Goal: Information Seeking & Learning: Learn about a topic

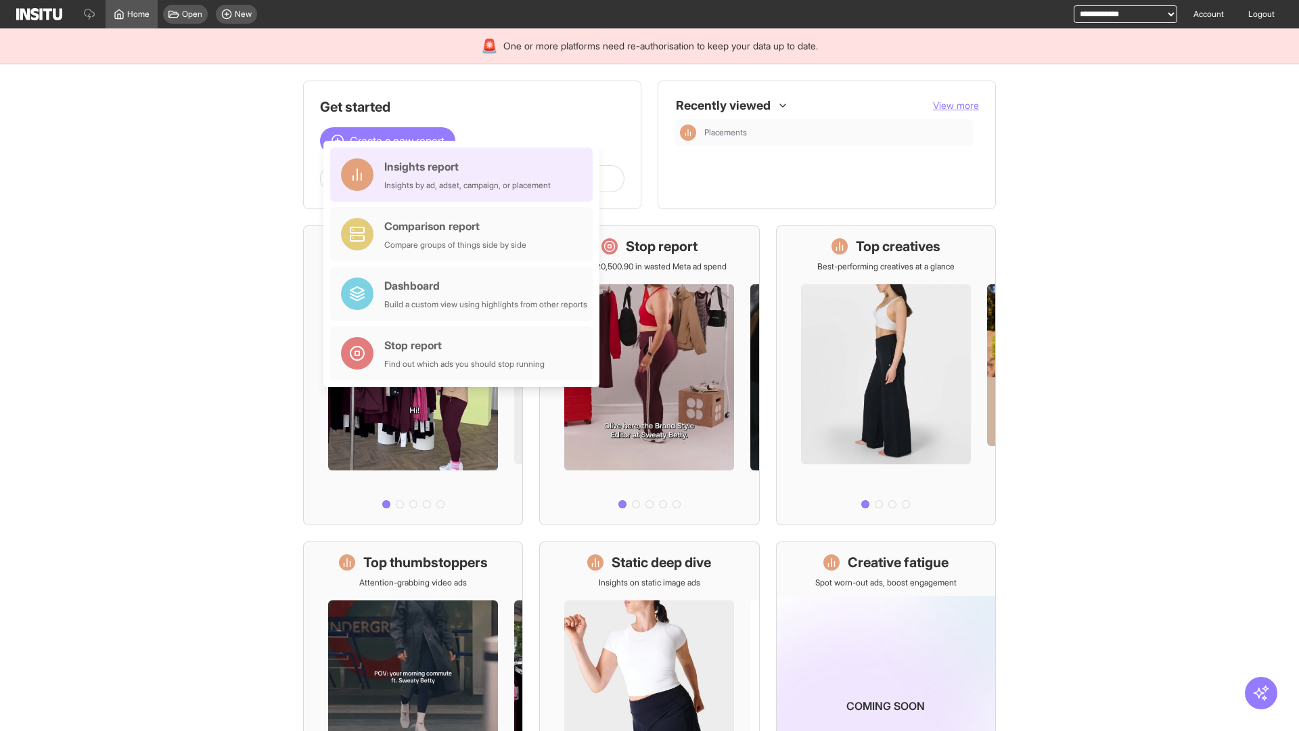
click at [465, 175] on div "Insights report Insights by ad, adset, campaign, or placement" at bounding box center [467, 174] width 166 height 32
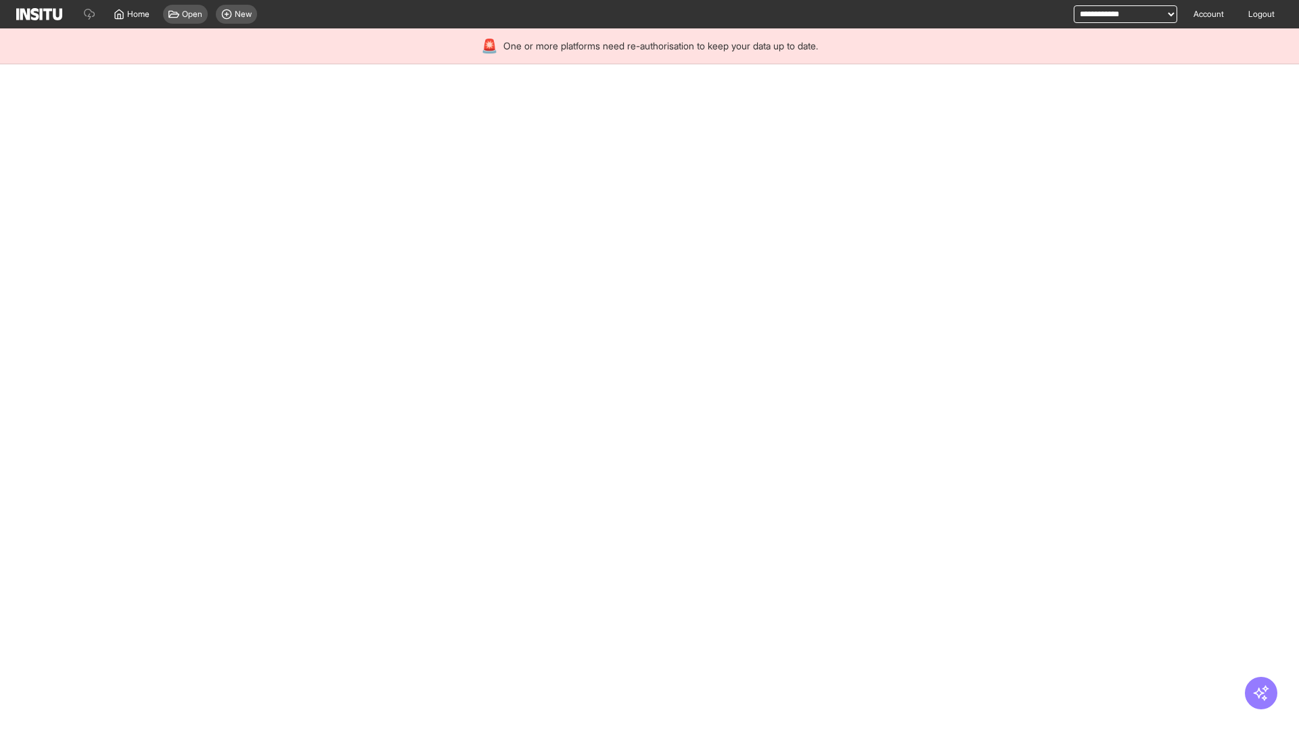
select select "**"
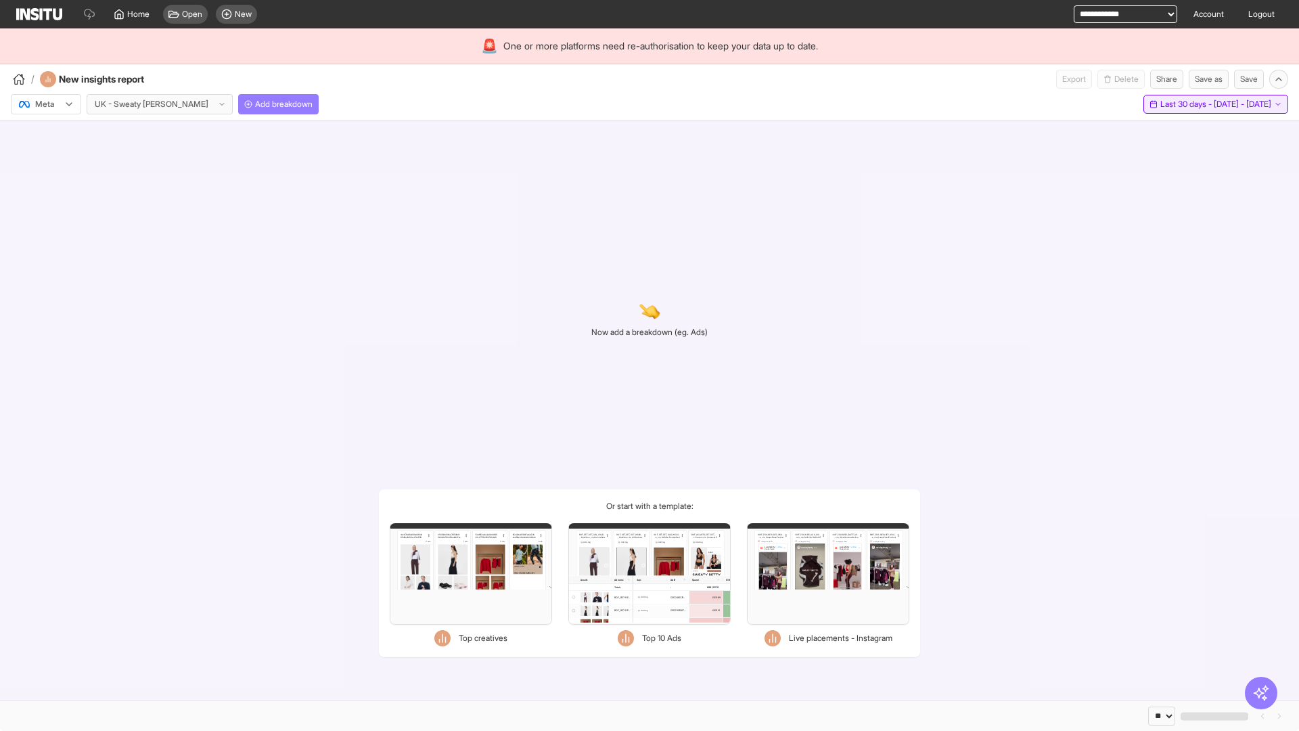
click at [1184, 104] on span "Last 30 days - [DATE] - [DATE]" at bounding box center [1215, 104] width 111 height 11
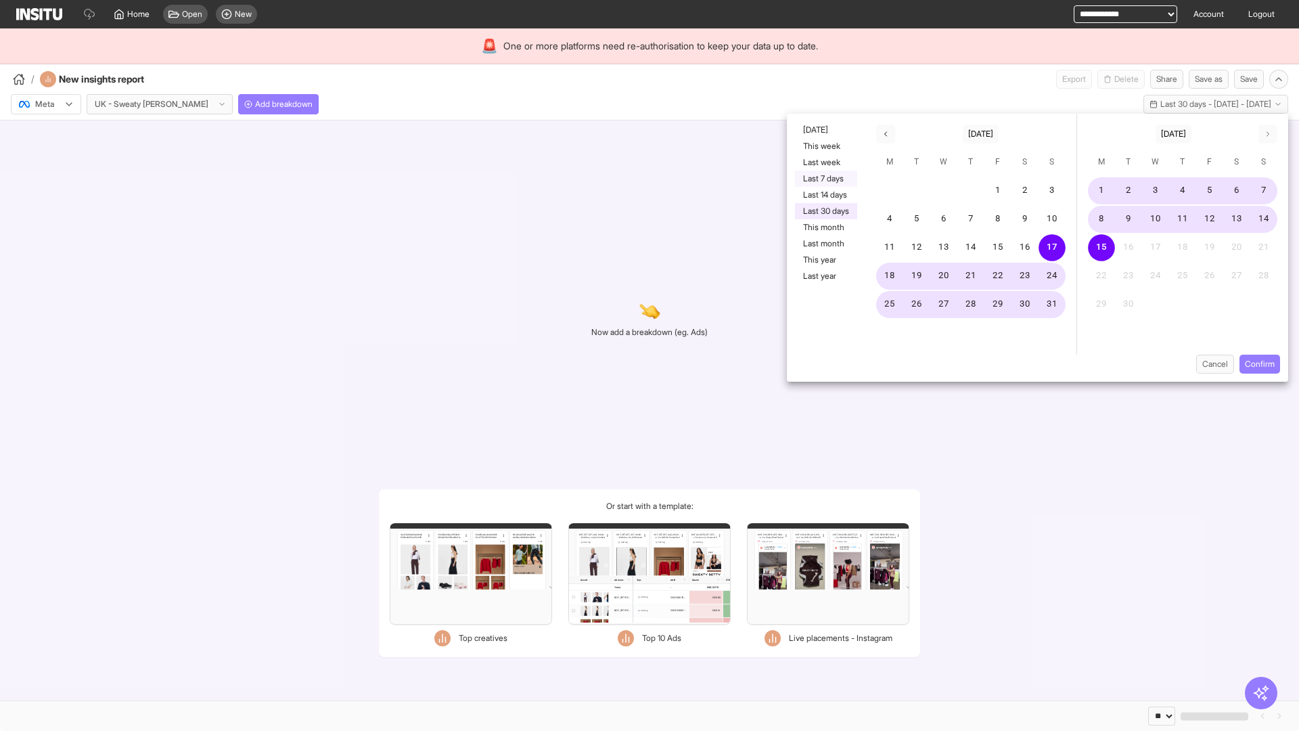
click at [825, 179] on button "Last 7 days" at bounding box center [826, 178] width 62 height 16
